Goal: Navigation & Orientation: Find specific page/section

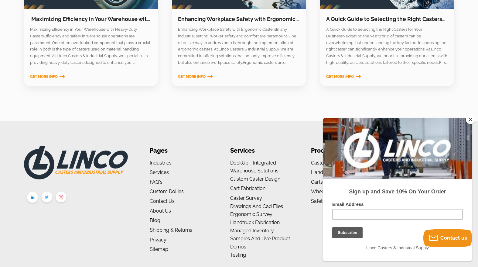
scroll to position [1006, 0]
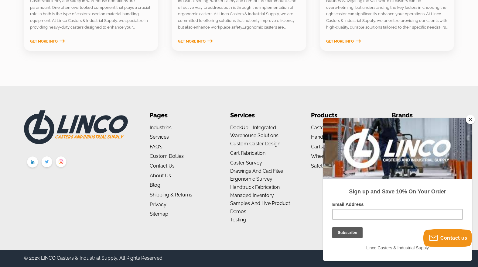
click at [471, 120] on button "Close" at bounding box center [470, 119] width 9 height 9
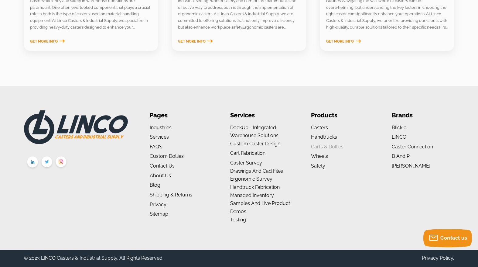
click at [333, 147] on link "Carts & Dollies" at bounding box center [327, 147] width 33 height 6
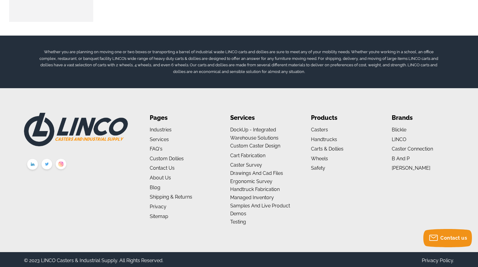
scroll to position [1002, 0]
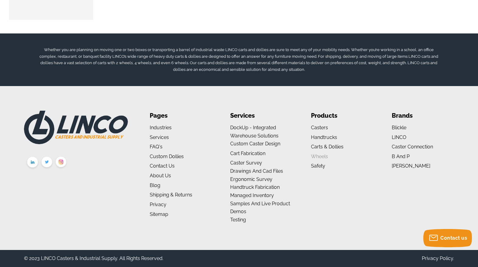
click at [320, 157] on link "Wheels" at bounding box center [319, 156] width 17 height 6
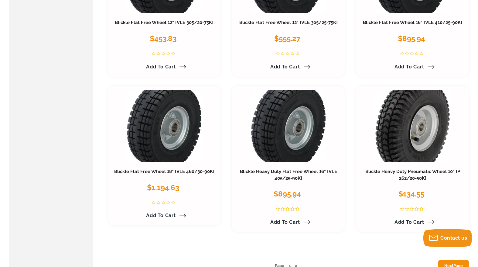
scroll to position [3039, 0]
